Goal: Understand process/instructions

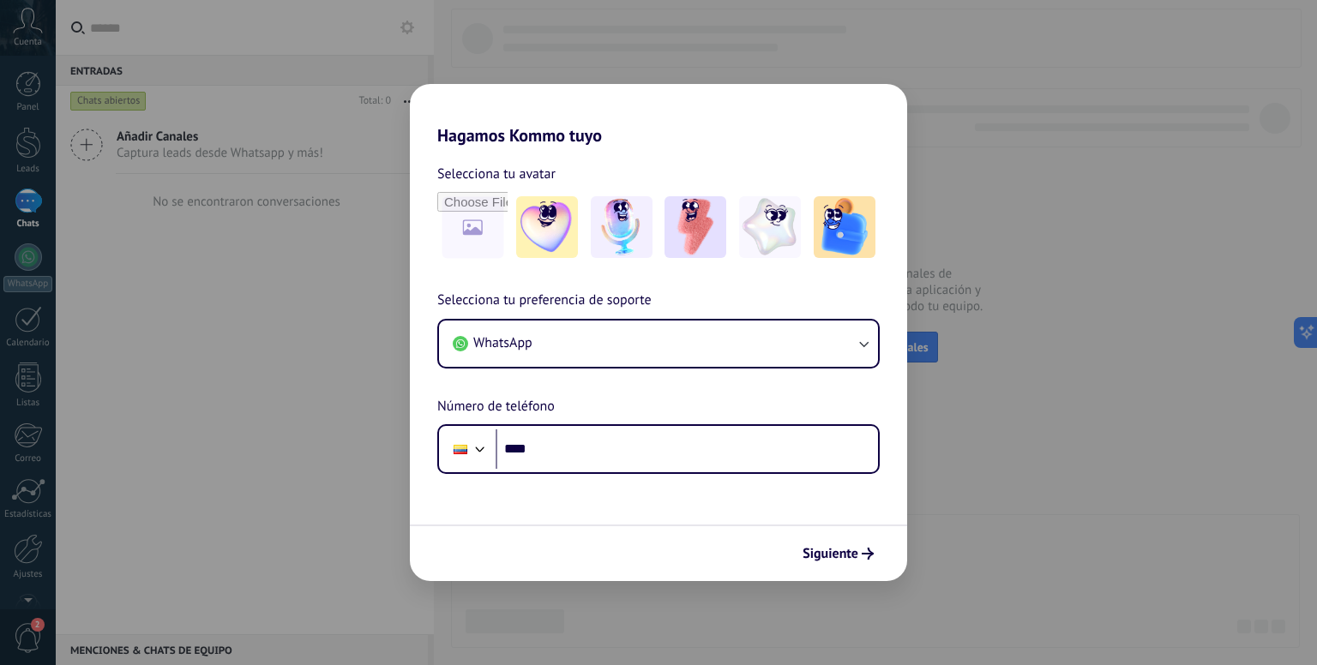
click at [957, 329] on div "Hagamos Kommo tuyo Selecciona tu avatar Selecciona tu preferencia de soporte Wh…" at bounding box center [658, 332] width 1317 height 665
click at [852, 550] on span "Siguiente" at bounding box center [830, 554] width 56 height 12
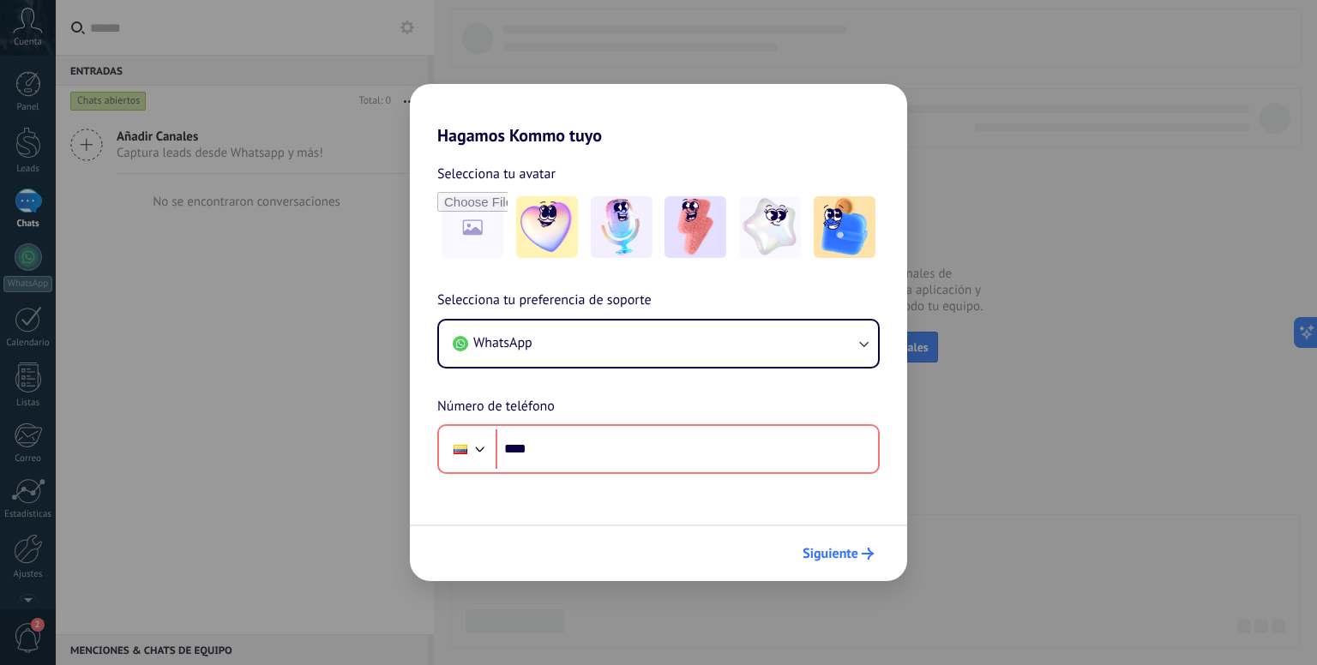
click at [852, 550] on span "Siguiente" at bounding box center [830, 554] width 56 height 12
click at [364, 190] on div "Hagamos Kommo tuyo Selecciona tu avatar Selecciona tu preferencia de soporte Wh…" at bounding box center [658, 332] width 1317 height 665
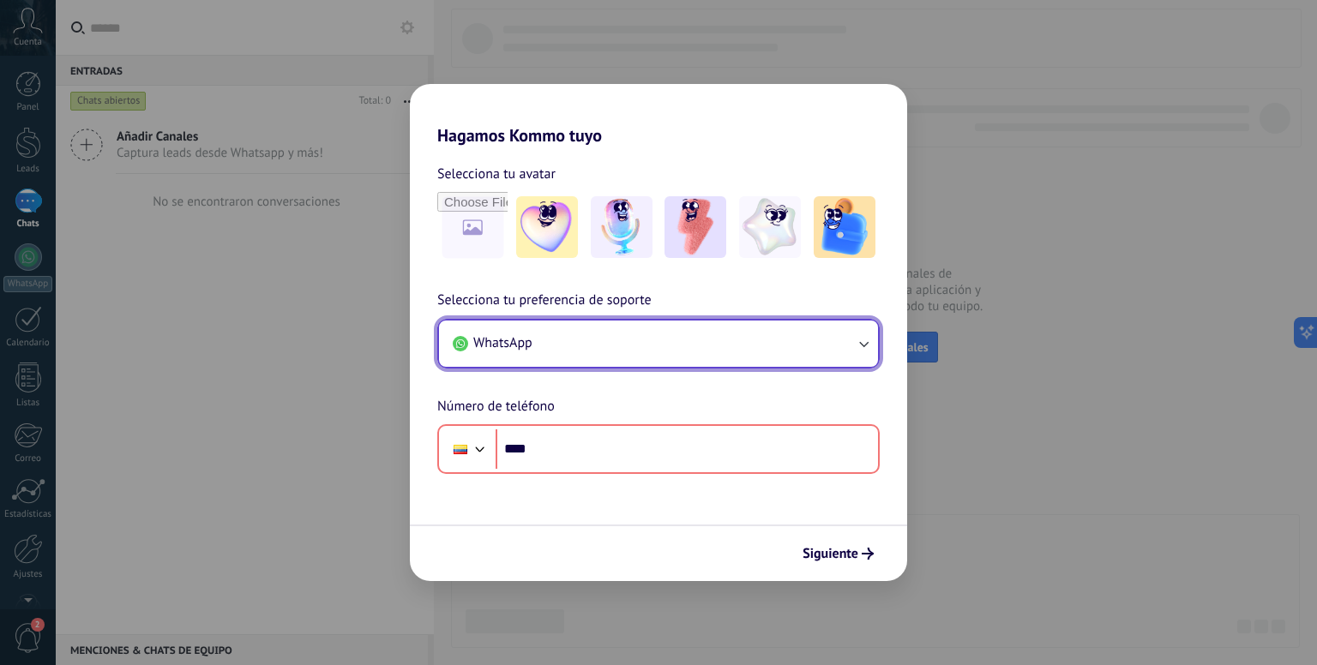
click at [867, 339] on icon "button" at bounding box center [863, 343] width 17 height 17
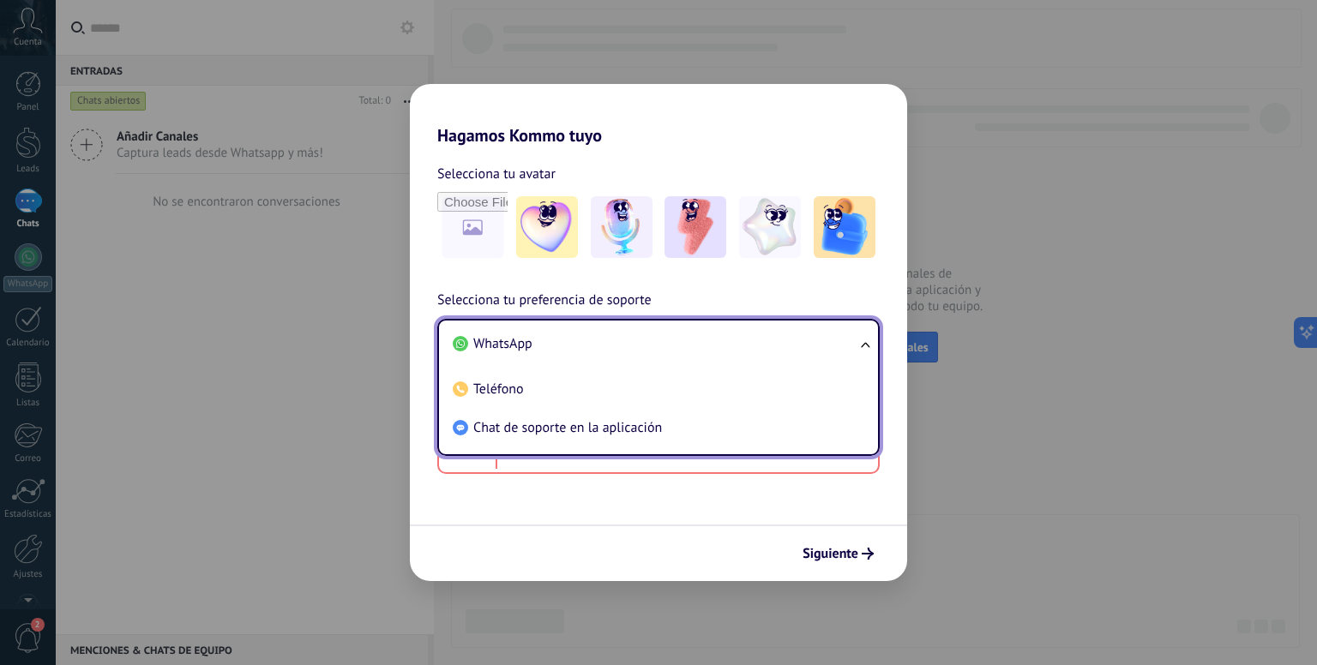
click at [885, 291] on div "Selecciona tu preferencia de soporte WhatsApp WhatsApp Teléfono Chat de soporte…" at bounding box center [658, 382] width 497 height 184
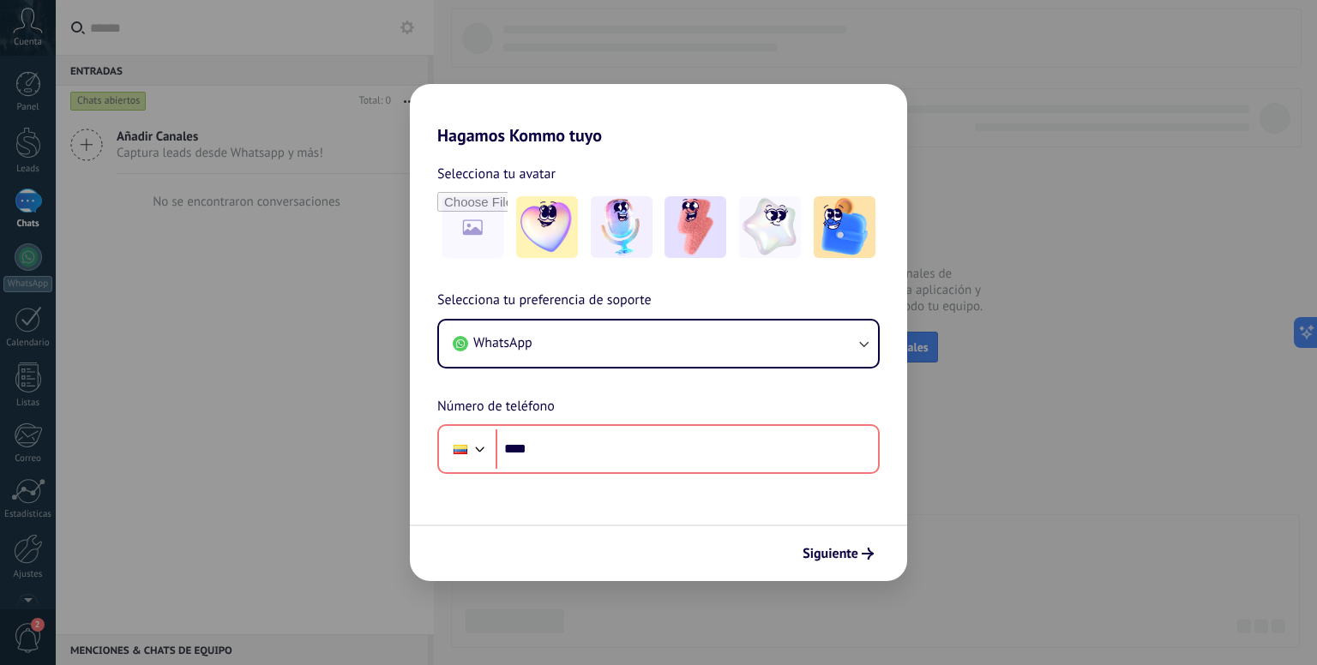
click at [993, 285] on div "Hagamos Kommo tuyo Selecciona tu avatar Selecciona tu preferencia de soporte Wh…" at bounding box center [658, 332] width 1317 height 665
